Goal: Task Accomplishment & Management: Use online tool/utility

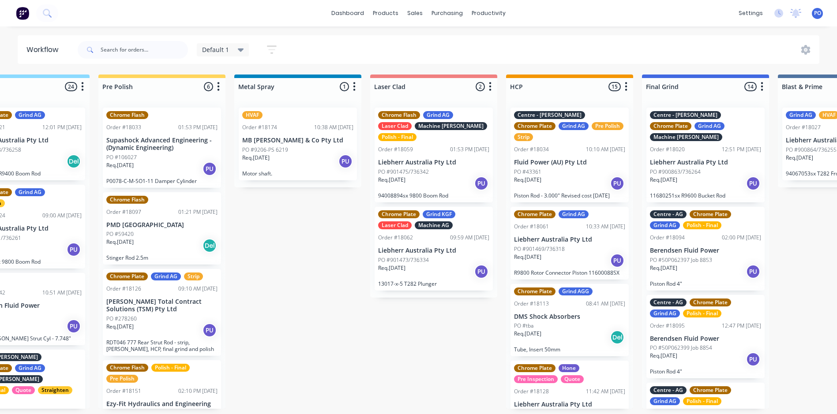
scroll to position [0, 1007]
click at [312, 164] on div "Req. [DATE] PU" at bounding box center [297, 161] width 111 height 15
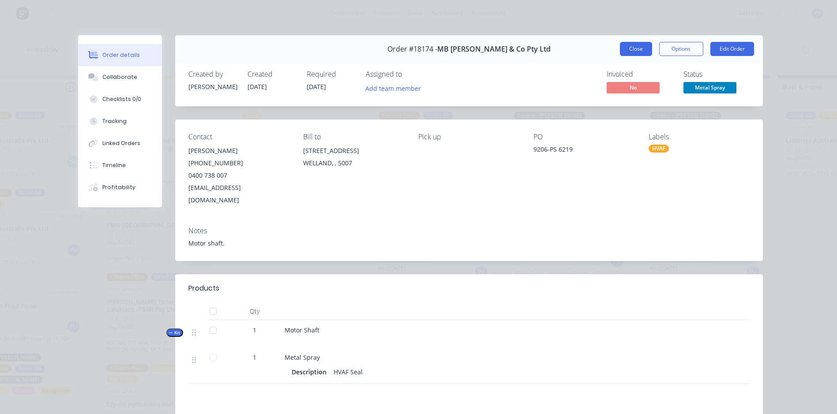
click at [641, 53] on button "Close" at bounding box center [636, 49] width 32 height 14
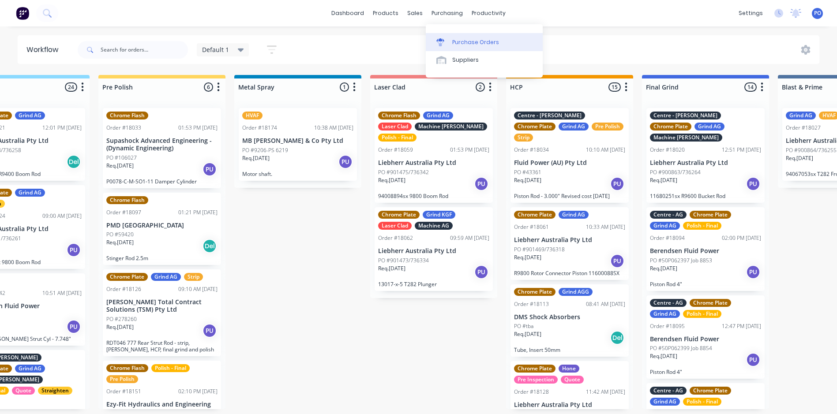
click at [464, 38] on div "Purchase Orders" at bounding box center [475, 42] width 47 height 8
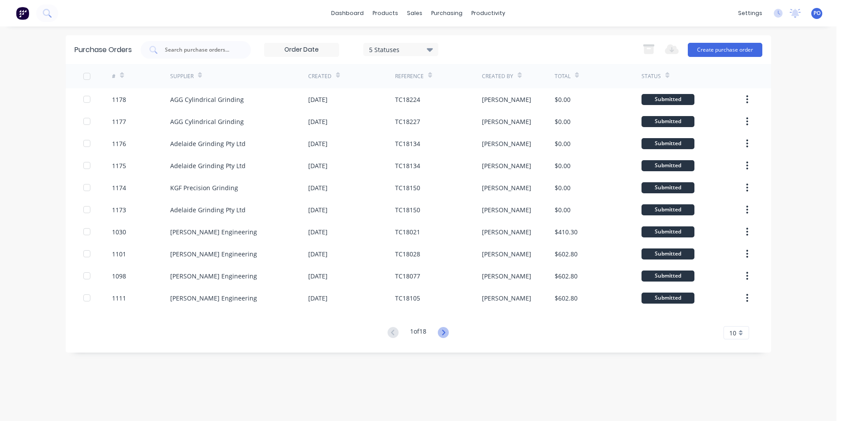
click at [448, 333] on icon at bounding box center [443, 332] width 11 height 11
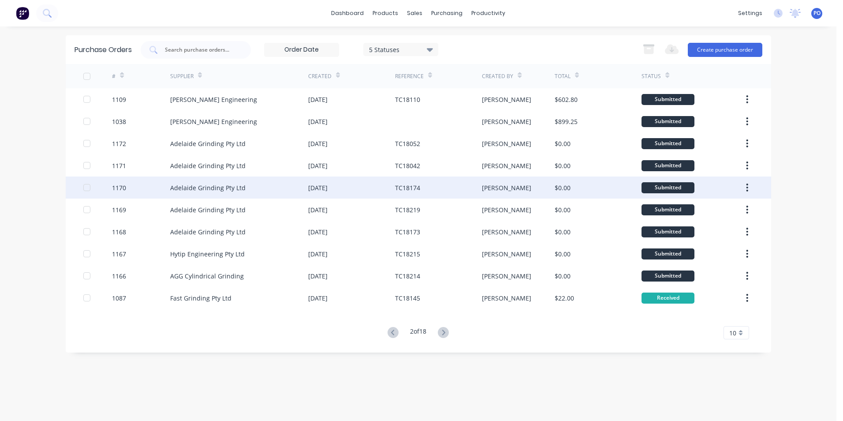
click at [257, 191] on div "Adelaide Grinding Pty Ltd" at bounding box center [239, 187] width 138 height 22
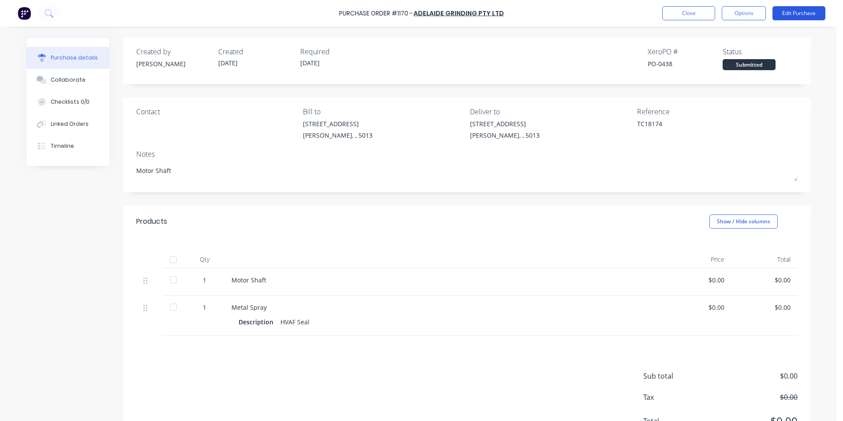
click at [807, 13] on button "Edit Purchase" at bounding box center [799, 13] width 53 height 14
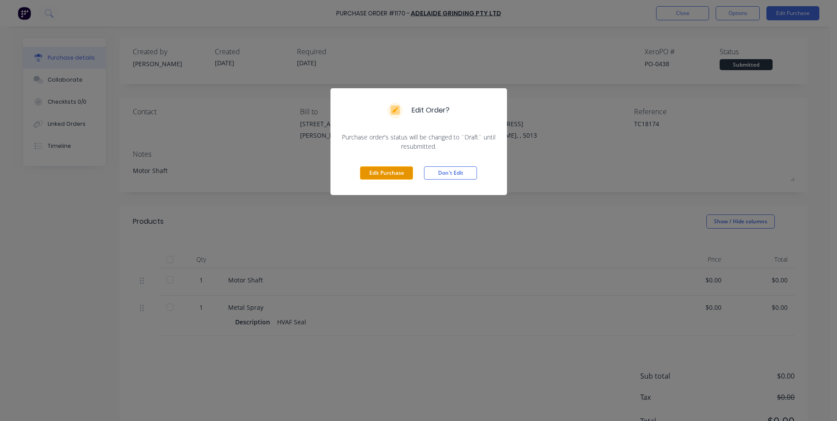
click at [395, 173] on button "Edit Purchase" at bounding box center [386, 172] width 53 height 13
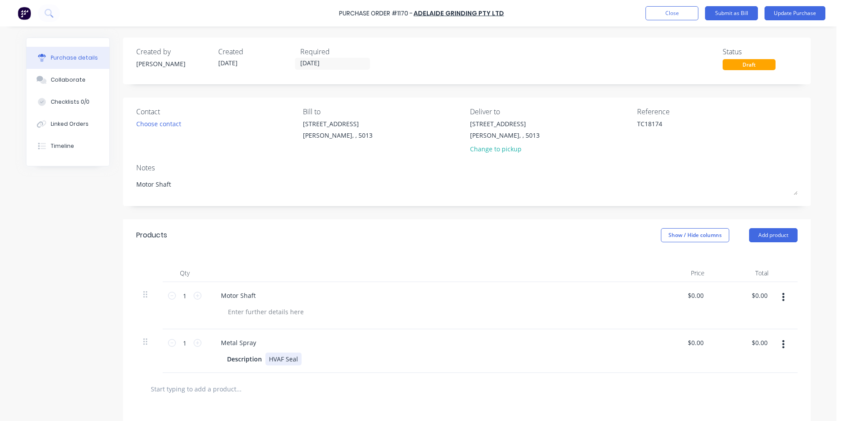
type textarea "x"
click at [277, 363] on div "HVAF Seal" at bounding box center [283, 358] width 36 height 13
click at [295, 359] on div "HVOF Seal" at bounding box center [283, 358] width 37 height 13
click at [798, 18] on button "Update Purchase" at bounding box center [795, 13] width 61 height 14
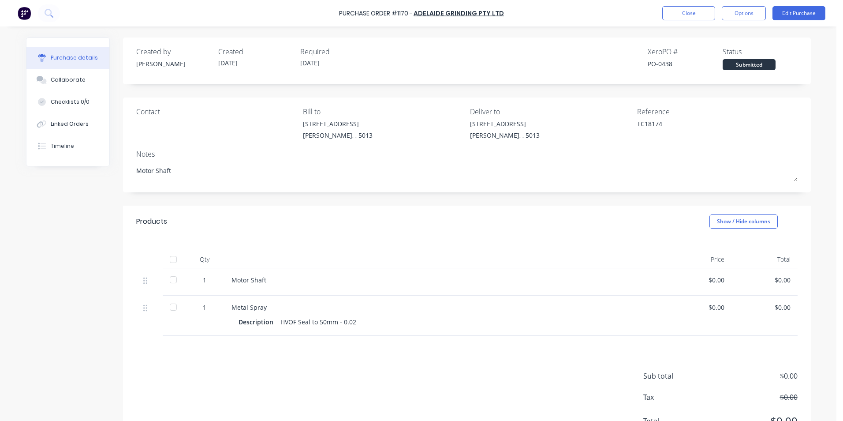
click at [740, 20] on div "Purchase Order #1170 - Adelaide Grinding Pty Ltd Close Options Edit Purchase" at bounding box center [421, 13] width 843 height 26
click at [752, 17] on button "Options" at bounding box center [744, 13] width 44 height 14
click at [740, 39] on div "Print / Email" at bounding box center [724, 36] width 68 height 13
click at [746, 78] on button "Without pricing" at bounding box center [724, 71] width 84 height 18
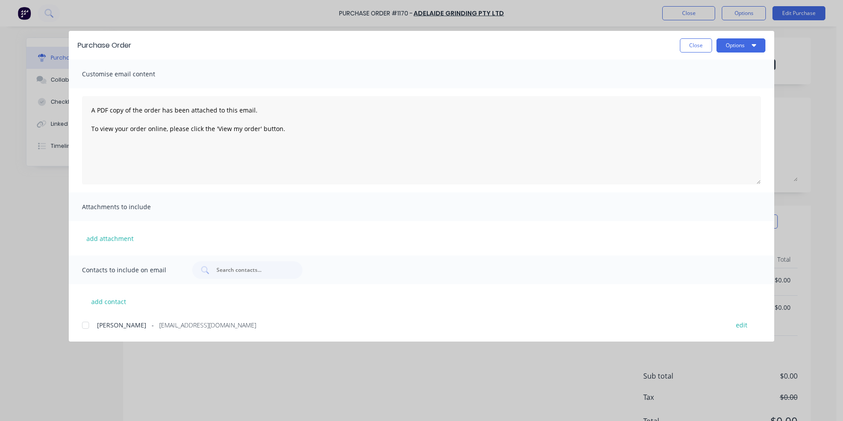
drag, startPoint x: 757, startPoint y: 47, endPoint x: 754, endPoint y: 54, distance: 7.7
click at [754, 48] on button "Options" at bounding box center [741, 45] width 49 height 14
click at [749, 82] on div "Print" at bounding box center [724, 85] width 68 height 13
click at [693, 44] on button "Close" at bounding box center [696, 45] width 32 height 14
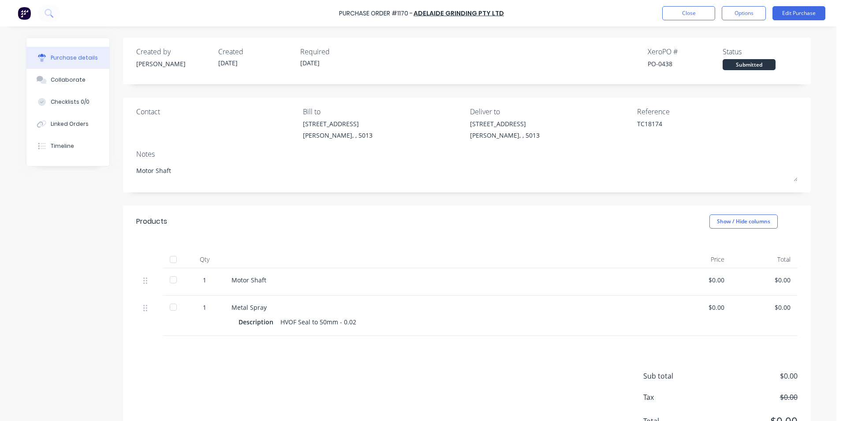
type textarea "x"
click at [689, 12] on button "Close" at bounding box center [688, 13] width 53 height 14
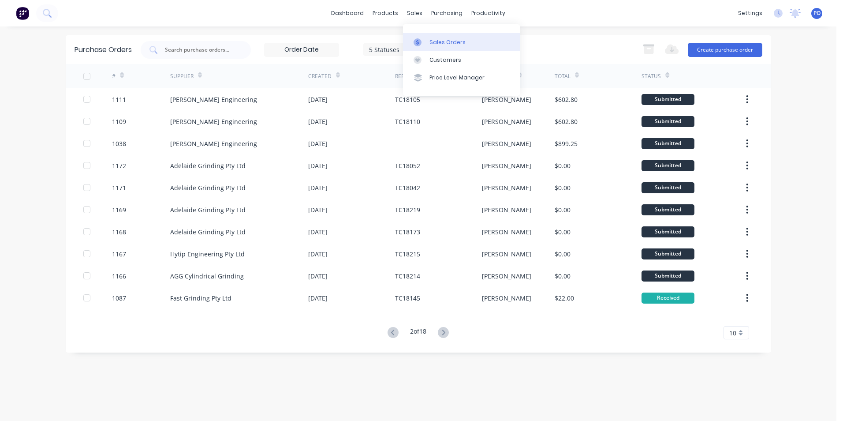
click at [433, 40] on div "Sales Orders" at bounding box center [448, 42] width 36 height 8
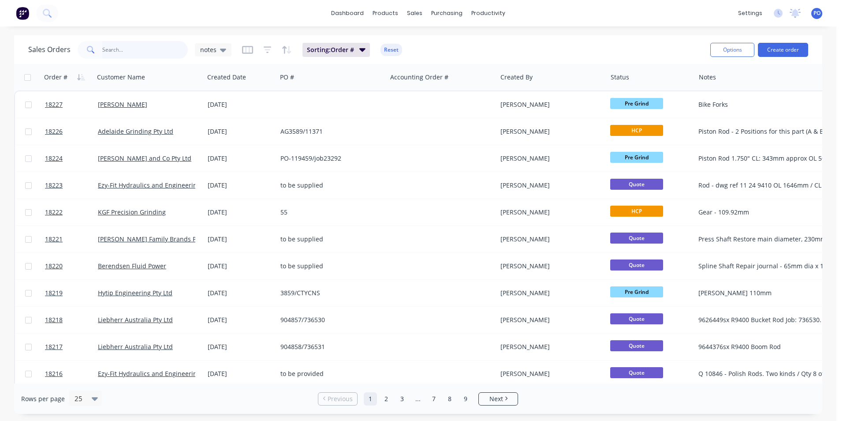
click at [154, 51] on input "text" at bounding box center [145, 50] width 86 height 18
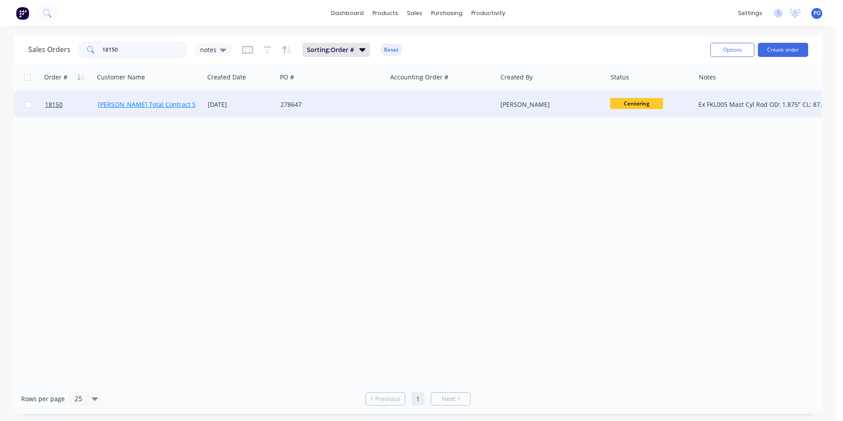
type input "18150"
click at [171, 101] on link "[PERSON_NAME] Total Contract Solutions (TSM) Pty Ltd" at bounding box center [178, 104] width 161 height 8
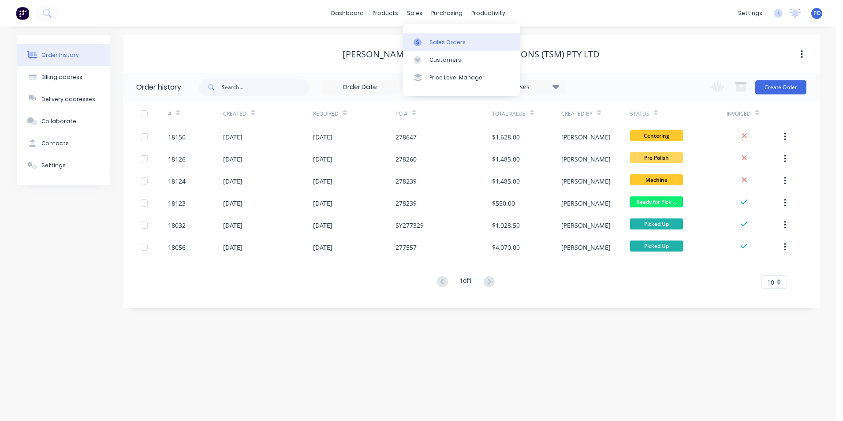
click at [437, 38] on link "Sales Orders" at bounding box center [461, 42] width 117 height 18
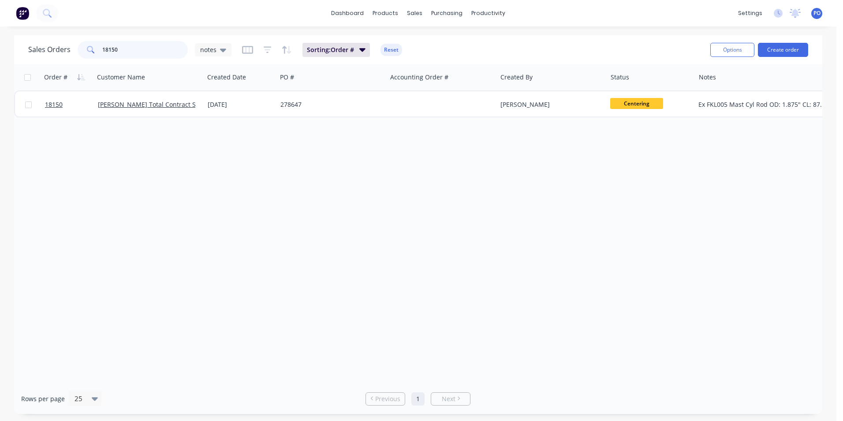
drag, startPoint x: 136, startPoint y: 45, endPoint x: 87, endPoint y: 42, distance: 48.6
click at [85, 46] on div "18150" at bounding box center [133, 50] width 110 height 18
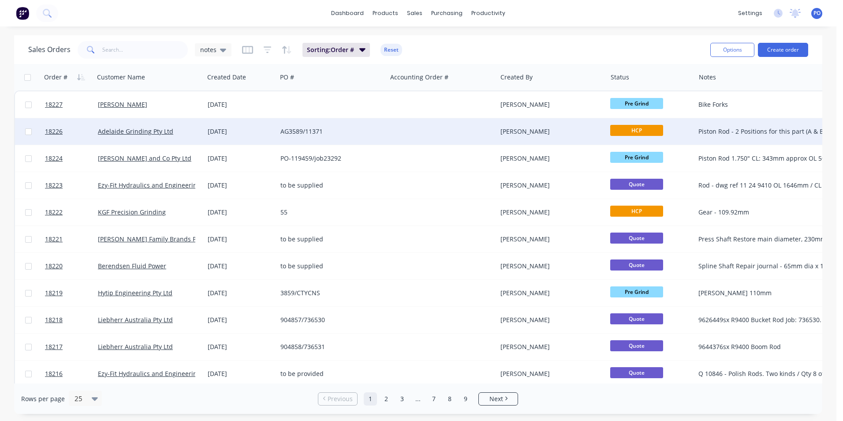
click at [385, 131] on div "AG3589/11371" at bounding box center [332, 131] width 110 height 26
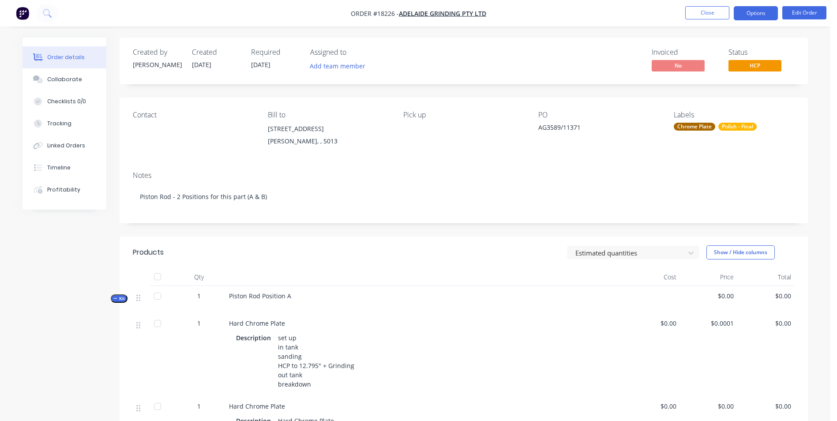
click at [763, 17] on button "Options" at bounding box center [755, 13] width 44 height 14
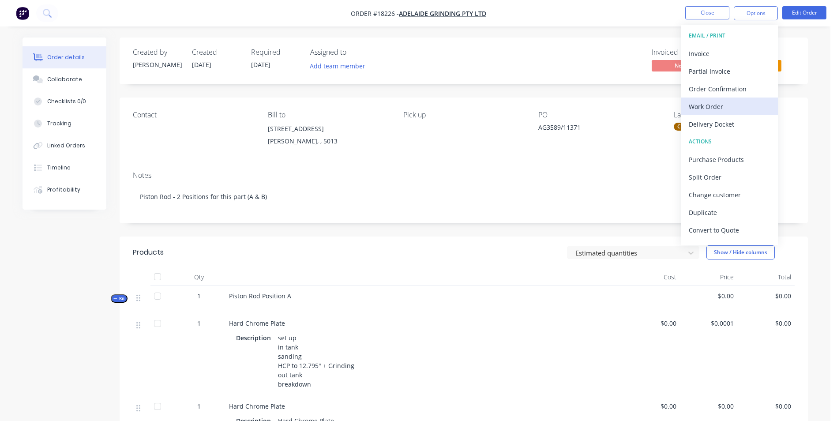
click at [739, 105] on div "Work Order" at bounding box center [728, 106] width 81 height 13
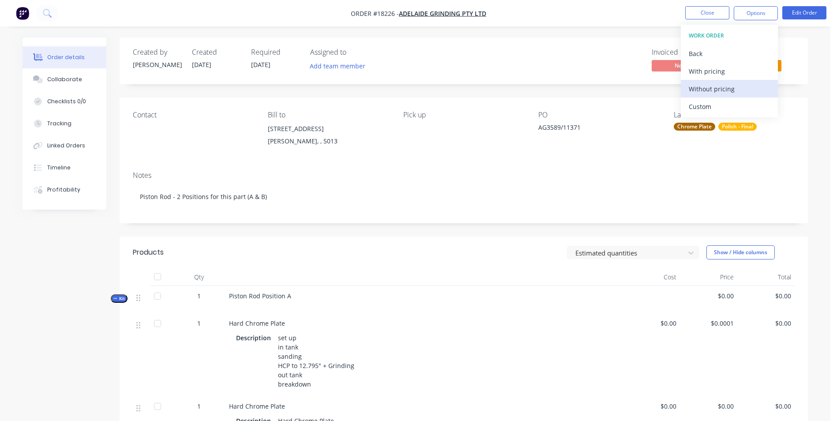
click at [747, 89] on div "Without pricing" at bounding box center [728, 88] width 81 height 13
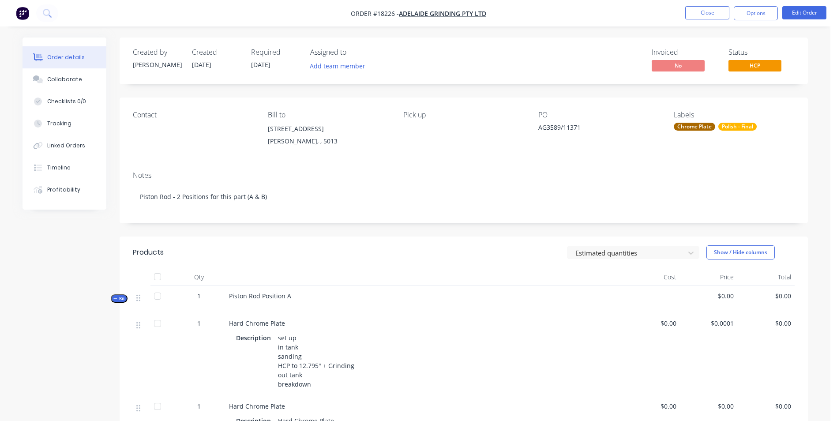
click at [602, 19] on nav "Order #18226 - Adelaide Grinding Pty Ltd Close Options Edit Order" at bounding box center [418, 13] width 837 height 26
click at [695, 19] on button "Close" at bounding box center [707, 12] width 44 height 13
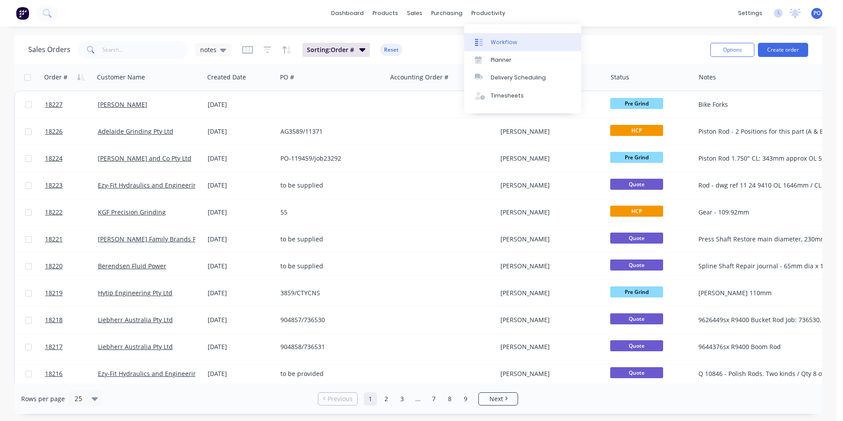
click at [494, 40] on div "Workflow" at bounding box center [504, 42] width 26 height 8
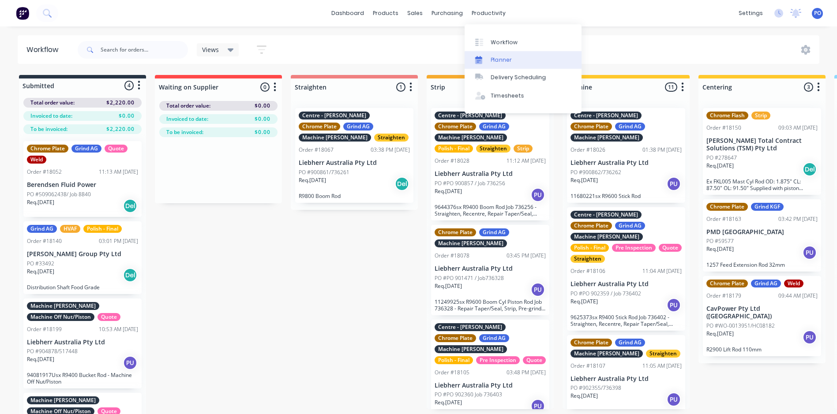
click at [502, 59] on div "Planner" at bounding box center [501, 60] width 21 height 8
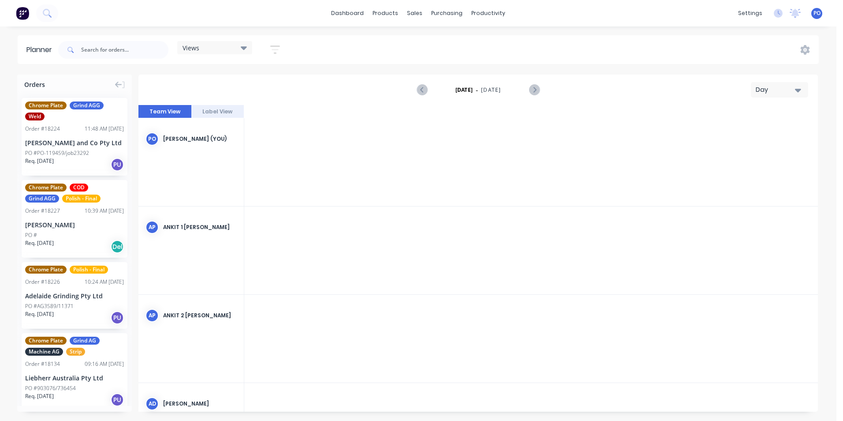
scroll to position [0, 1835]
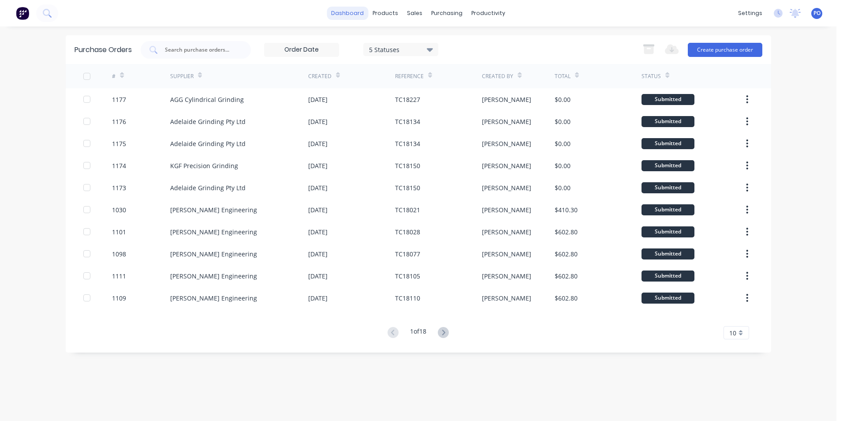
click at [361, 14] on link "dashboard" at bounding box center [347, 13] width 41 height 13
